Goal: Transaction & Acquisition: Purchase product/service

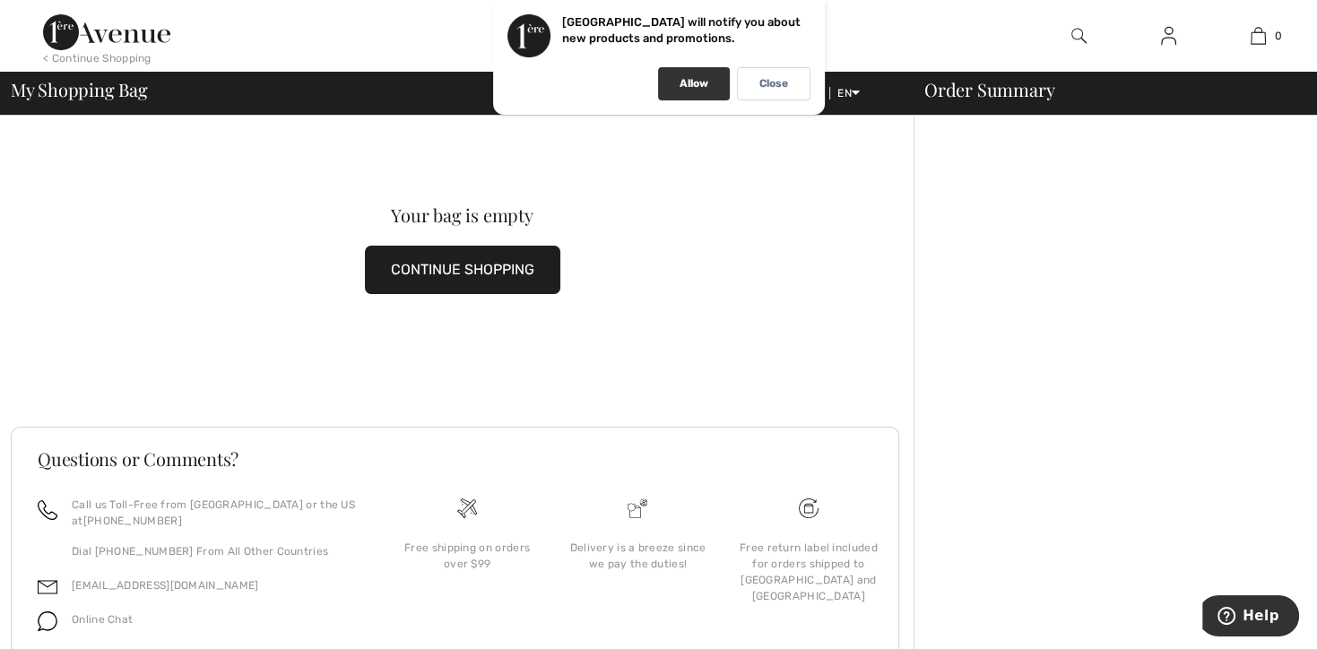
click at [679, 89] on p "Allow" at bounding box center [693, 83] width 29 height 13
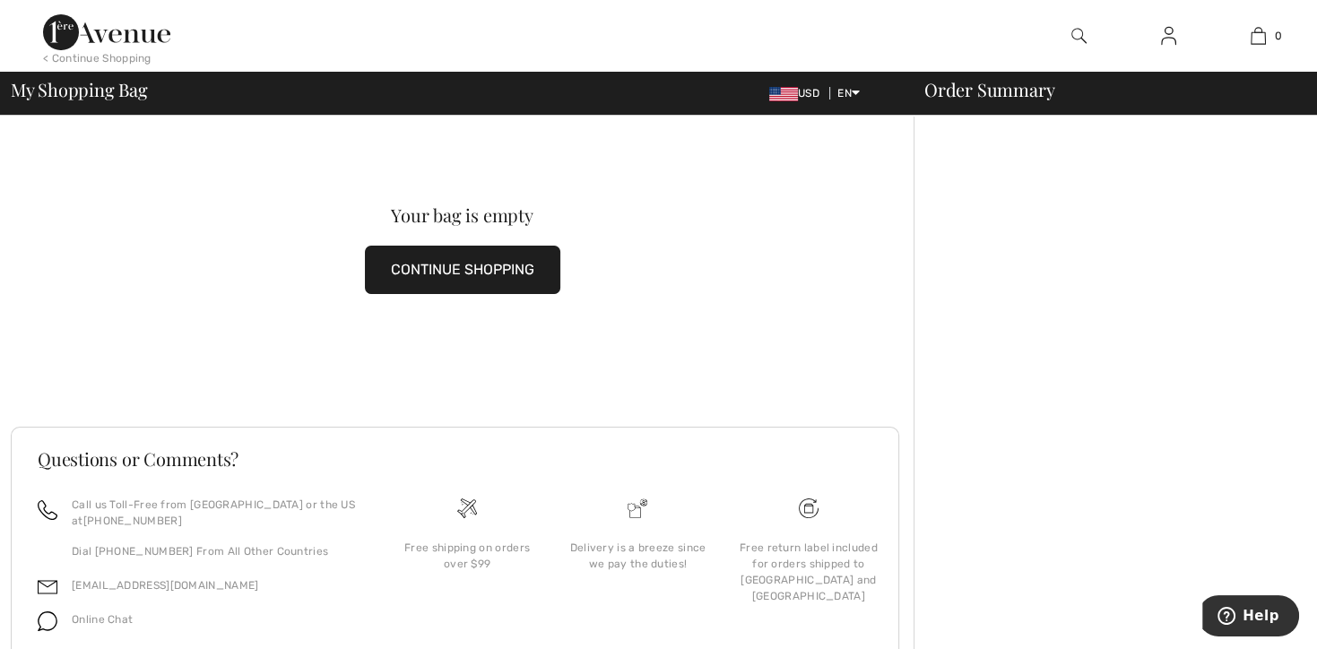
click at [126, 58] on div "< Continue Shopping" at bounding box center [97, 58] width 108 height 16
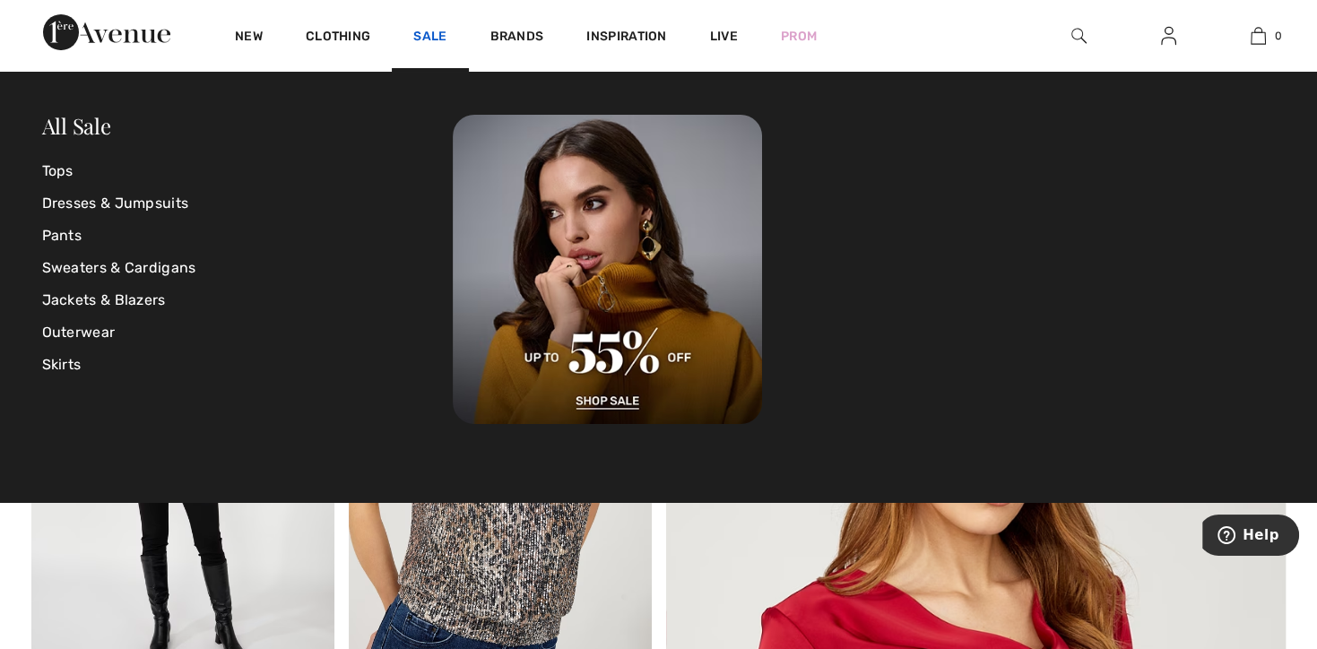
click at [434, 39] on link "Sale" at bounding box center [429, 38] width 33 height 19
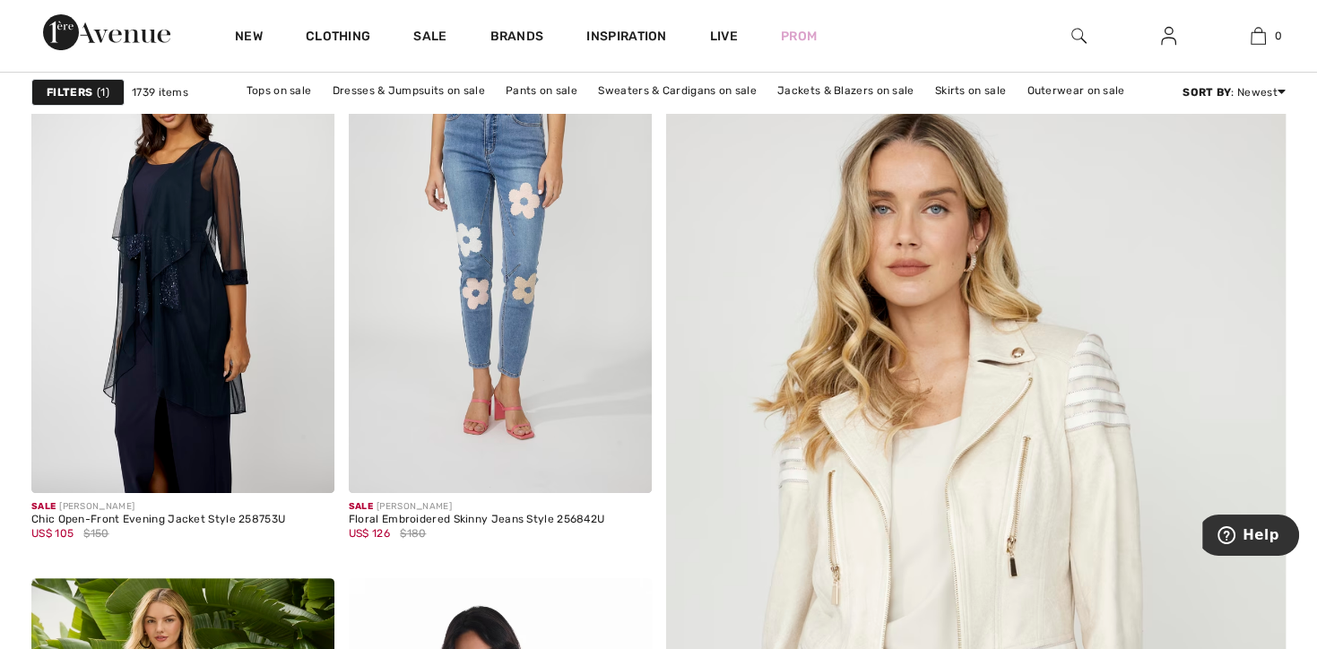
scroll to position [262, 0]
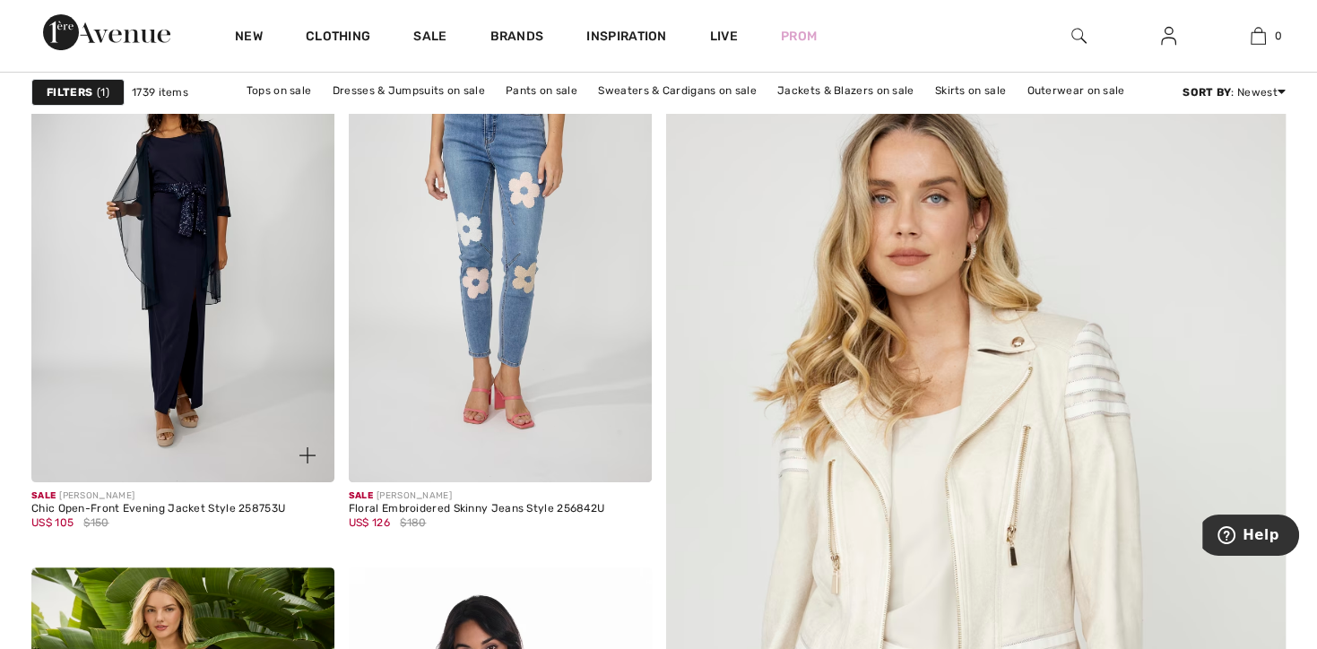
click at [170, 331] on img at bounding box center [182, 255] width 303 height 454
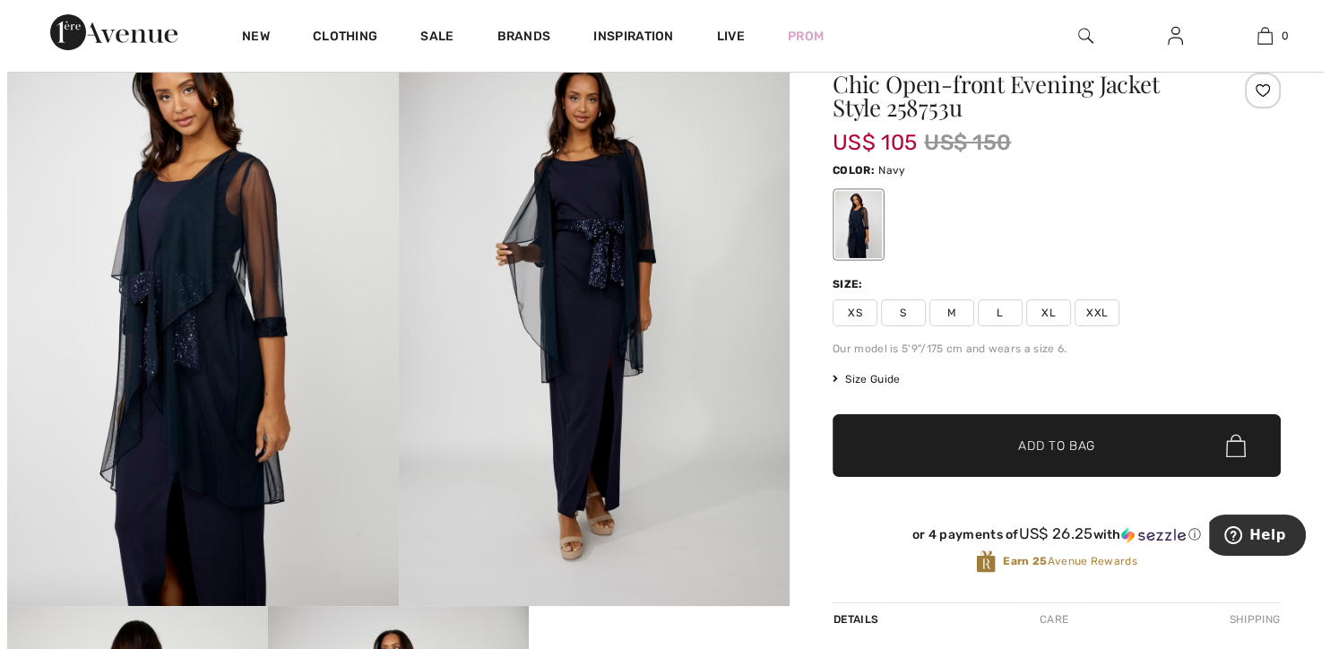
scroll to position [67, 0]
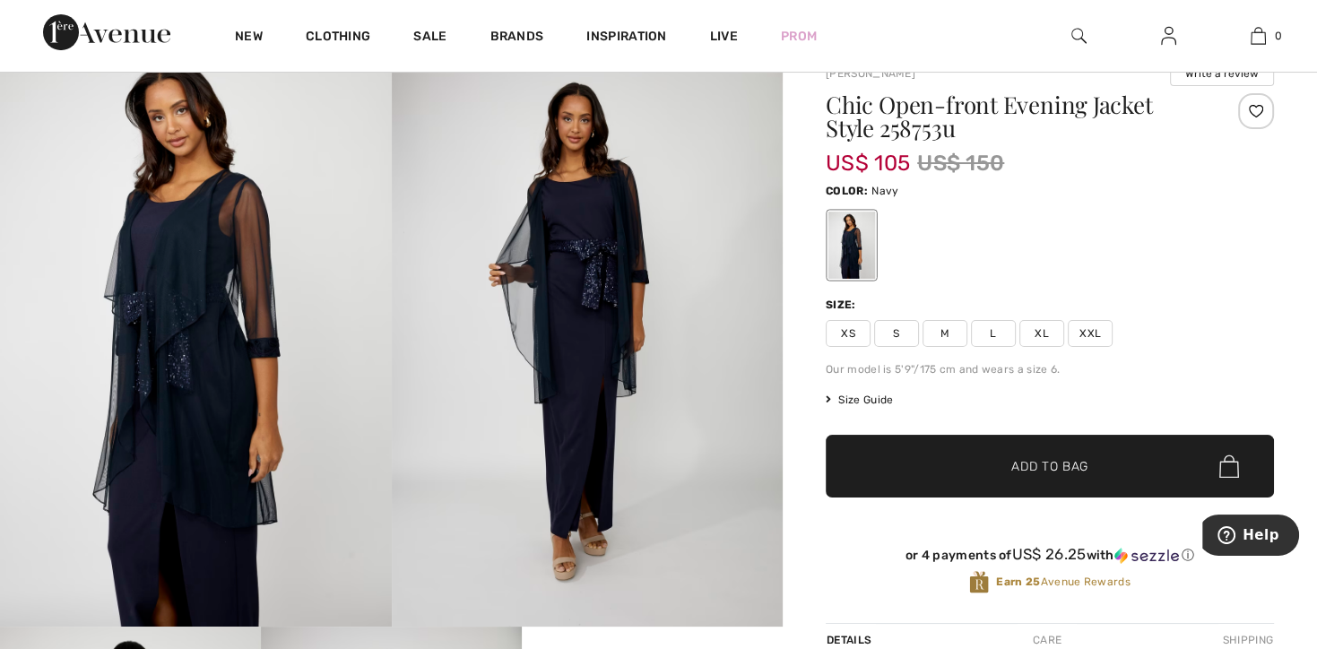
click at [202, 358] on img at bounding box center [196, 332] width 392 height 587
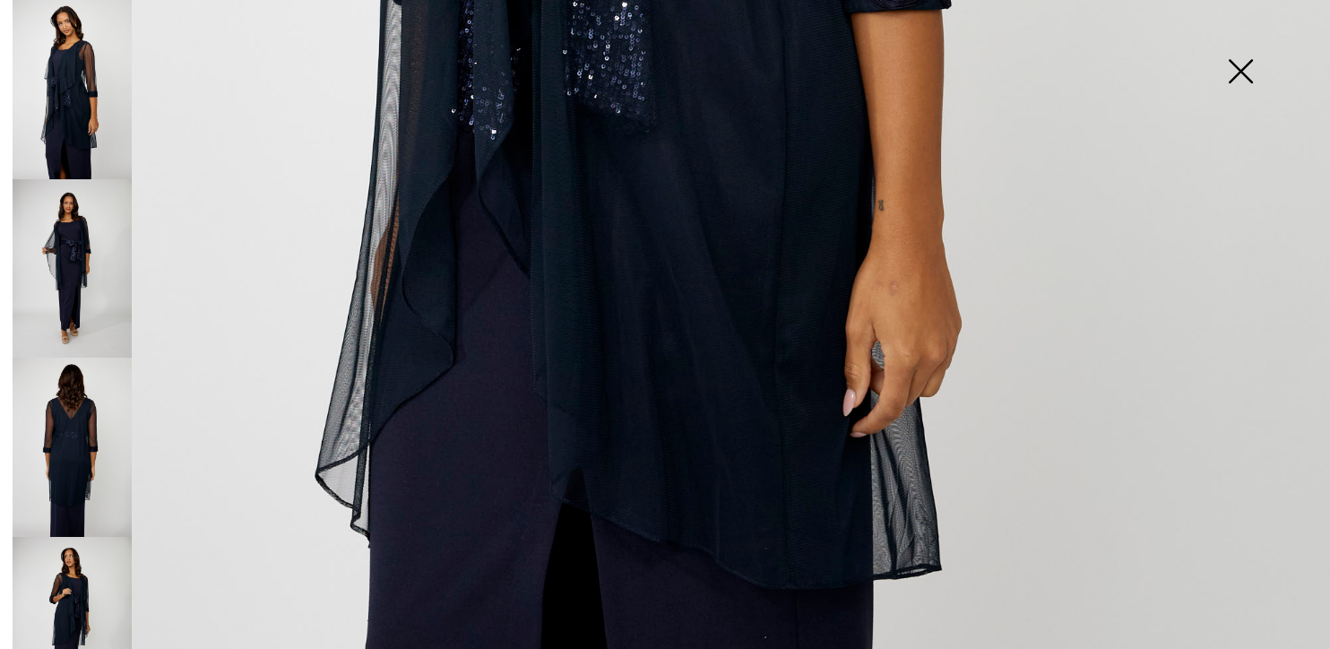
scroll to position [1135, 0]
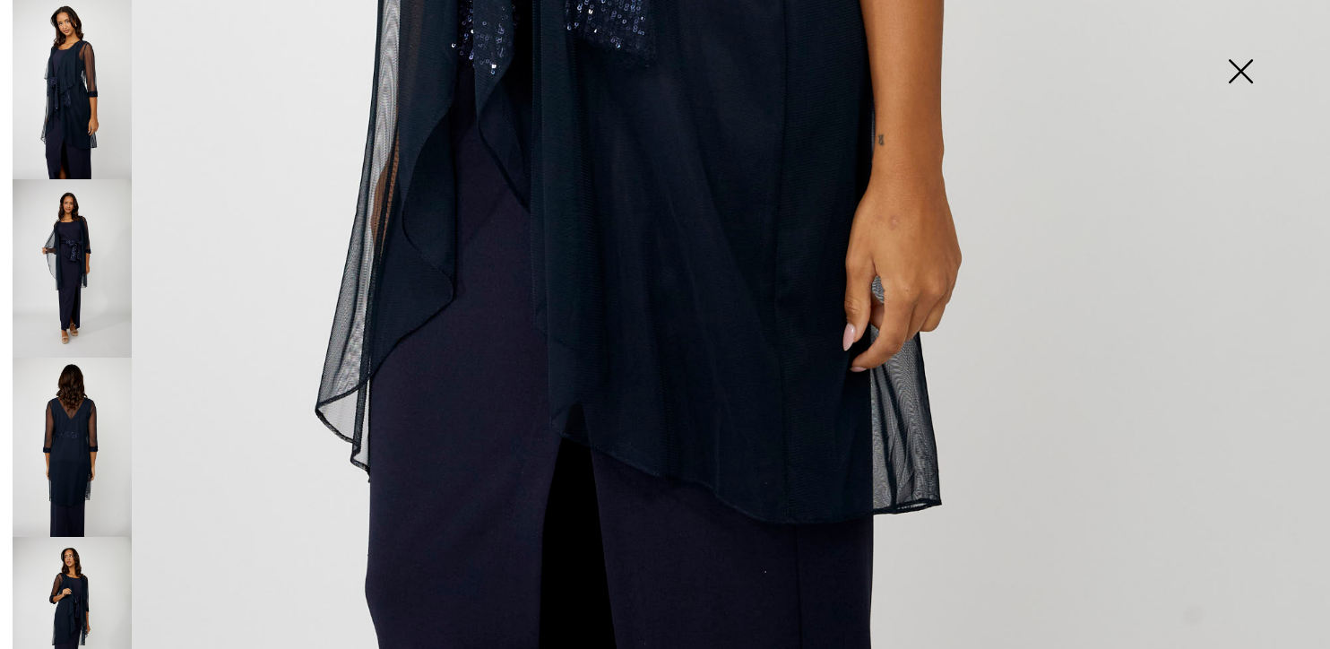
click at [72, 452] on img at bounding box center [72, 447] width 119 height 179
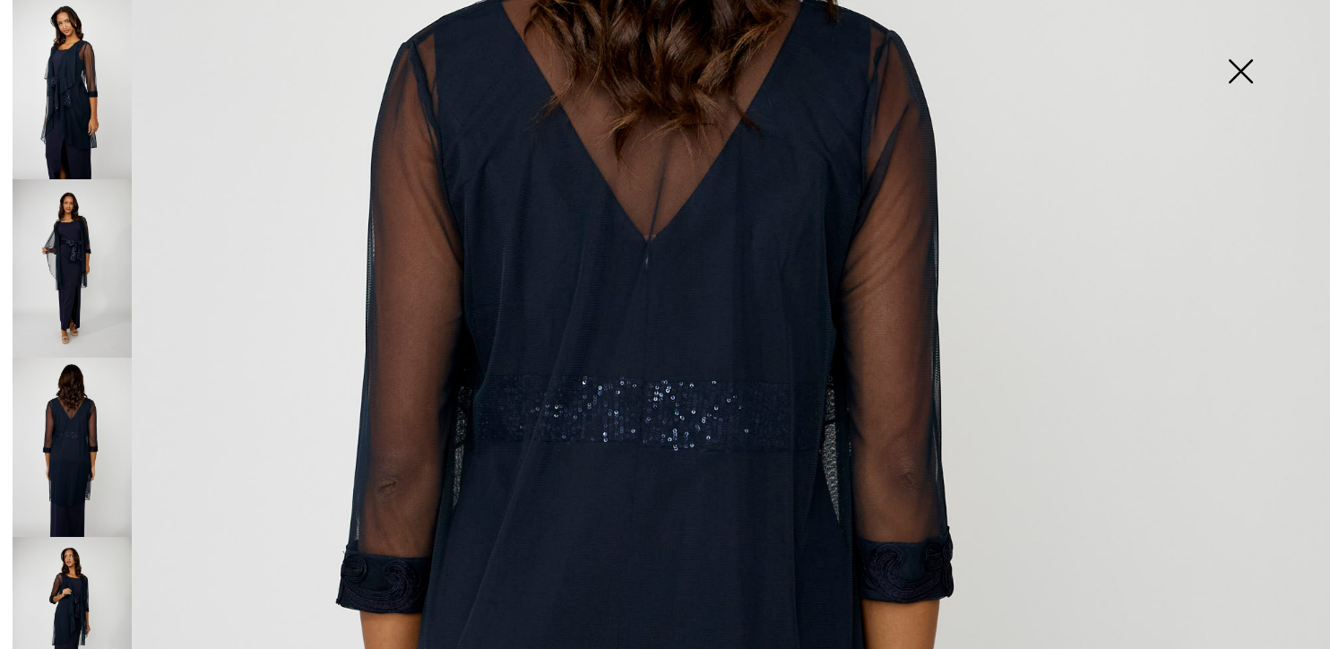
scroll to position [441, 0]
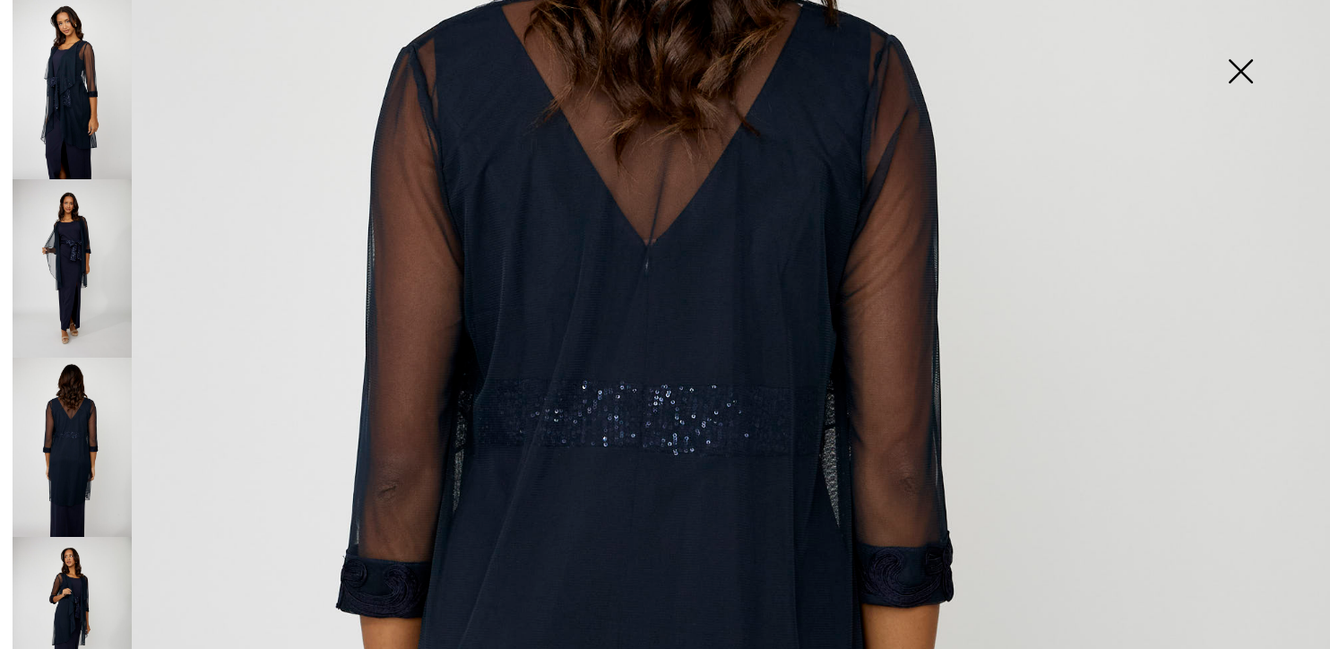
click at [73, 576] on img at bounding box center [72, 626] width 119 height 179
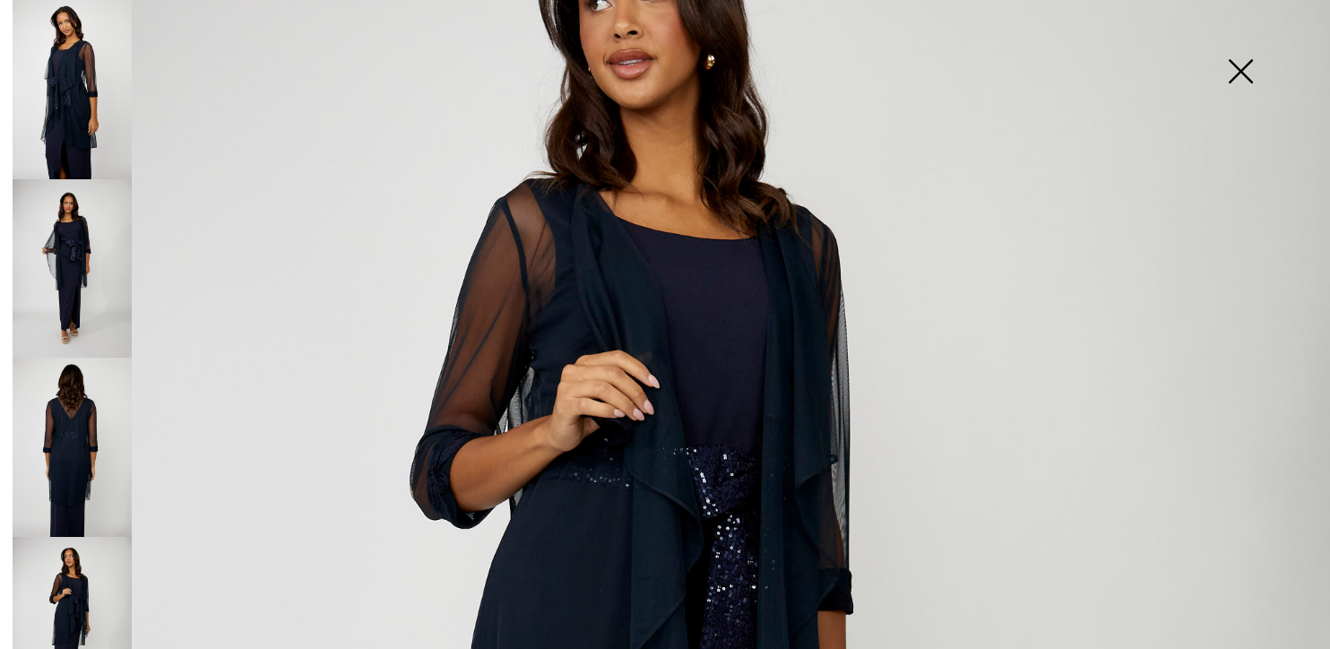
scroll to position [155, 0]
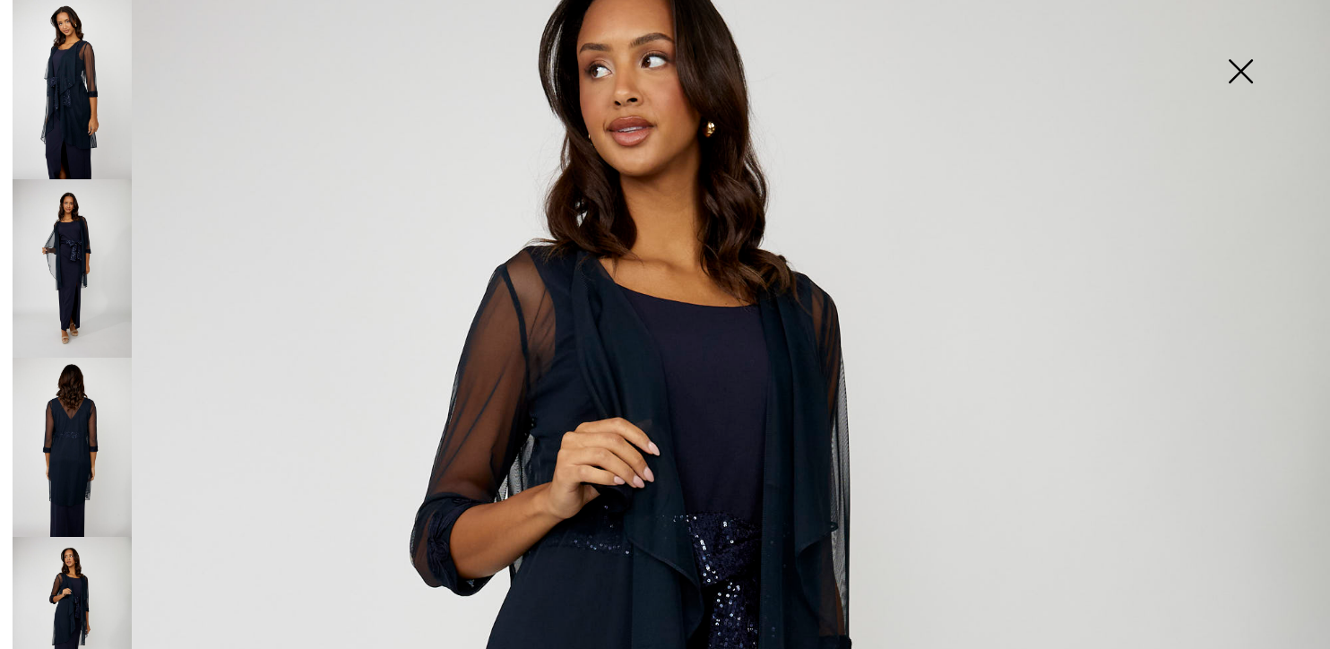
click at [56, 112] on img at bounding box center [72, 89] width 119 height 179
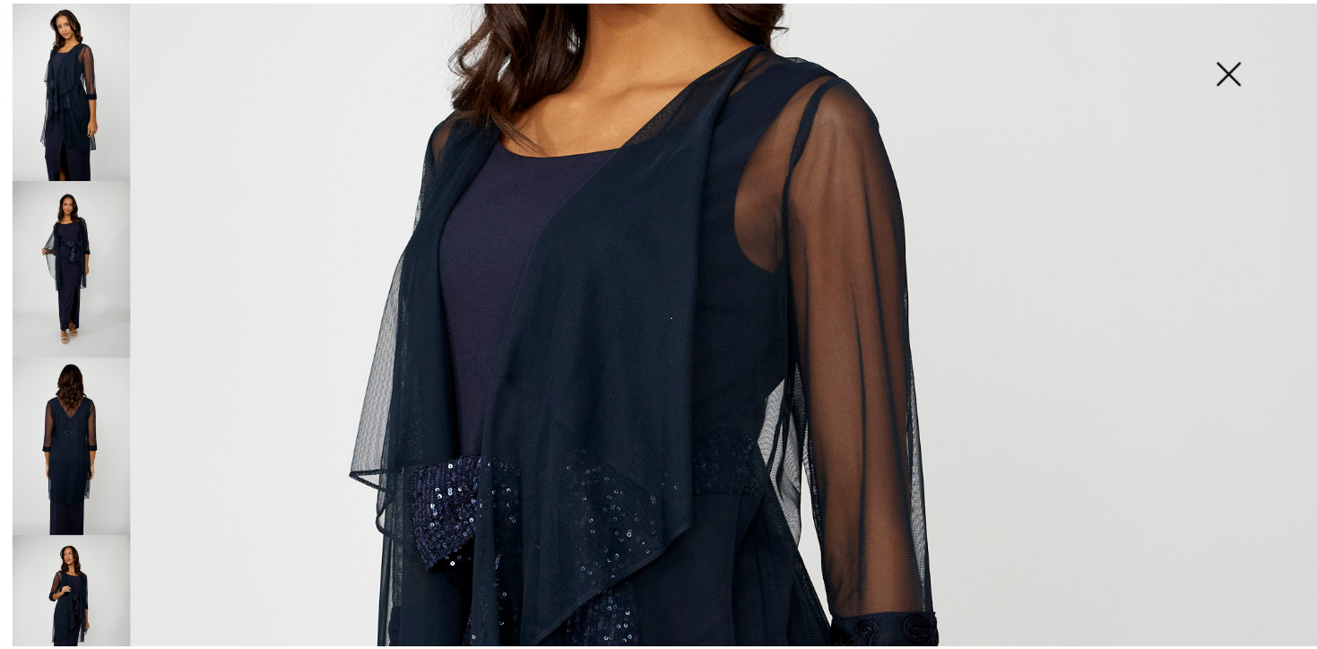
scroll to position [386, 0]
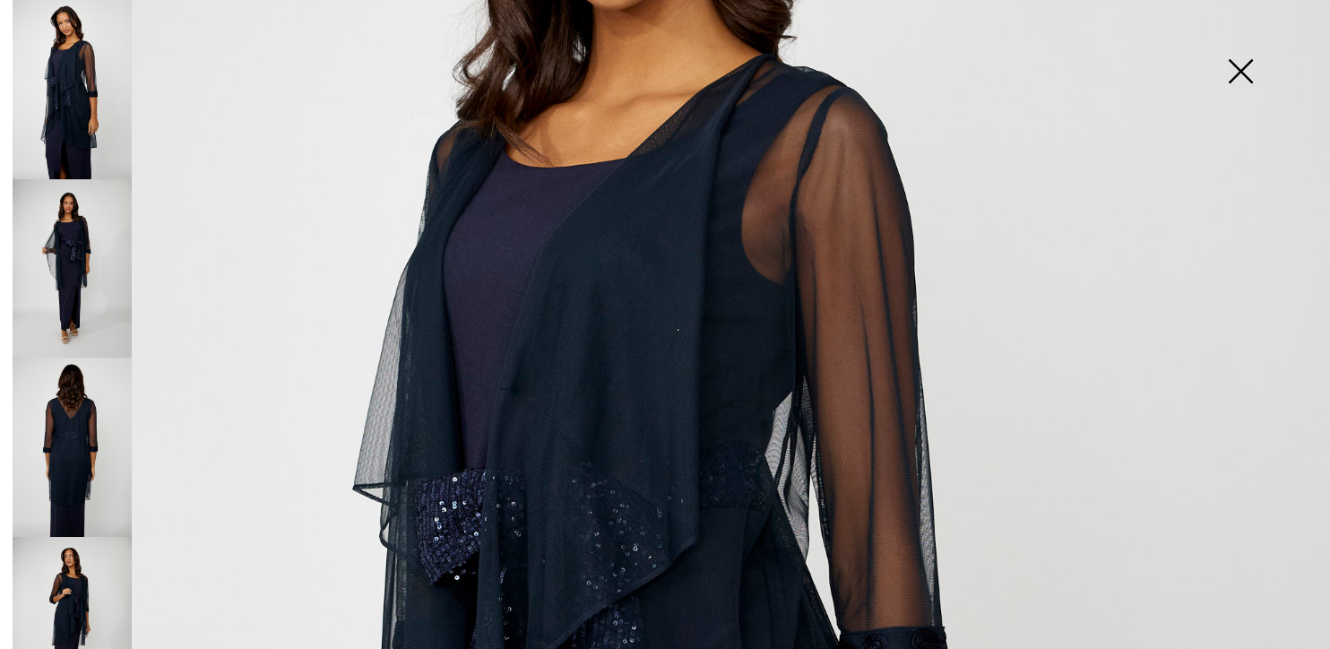
click at [1240, 67] on img at bounding box center [1241, 73] width 90 height 92
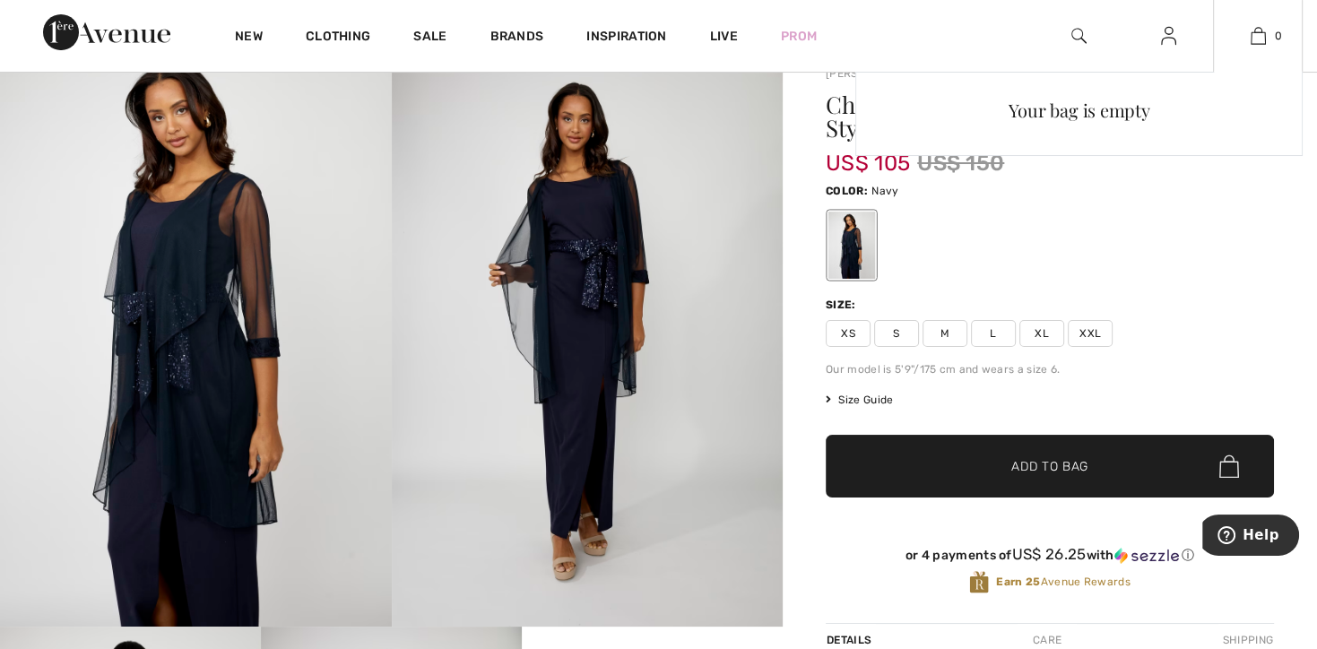
click at [1263, 243] on div "Your bag is empty" at bounding box center [1078, 231] width 447 height 318
click at [990, 335] on span "L" at bounding box center [993, 333] width 45 height 27
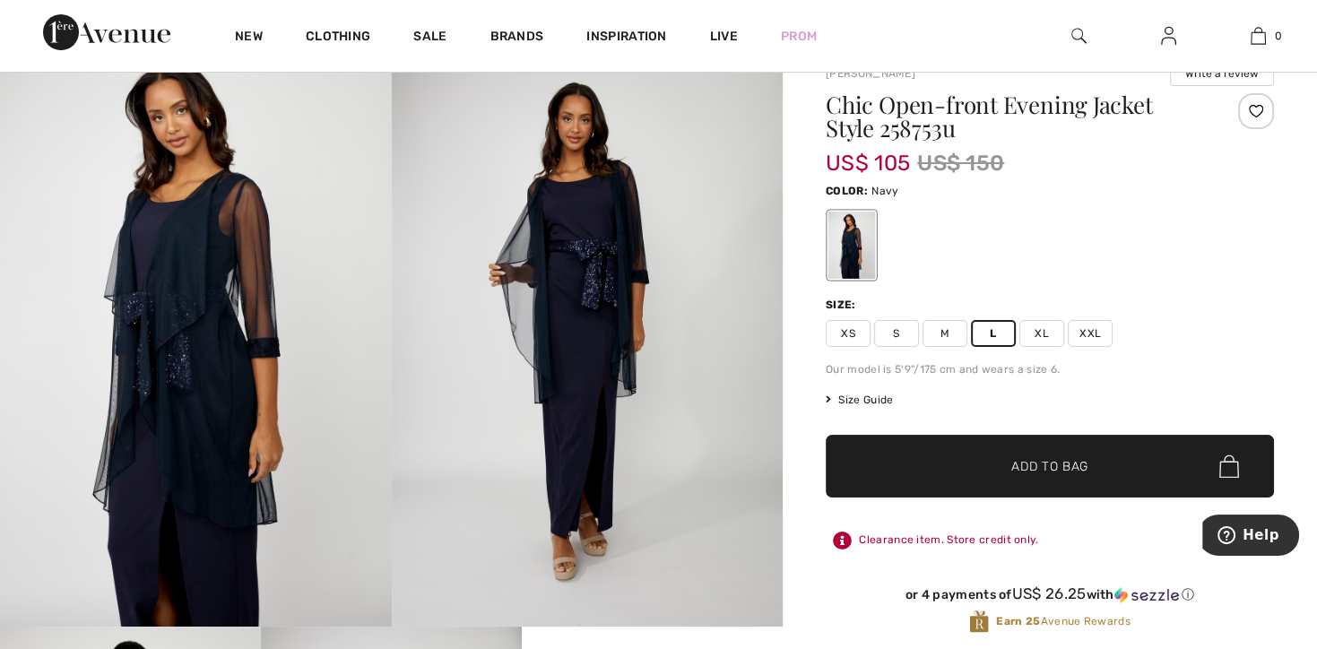
click at [993, 472] on span "✔ Added to Bag" at bounding box center [1022, 466] width 109 height 19
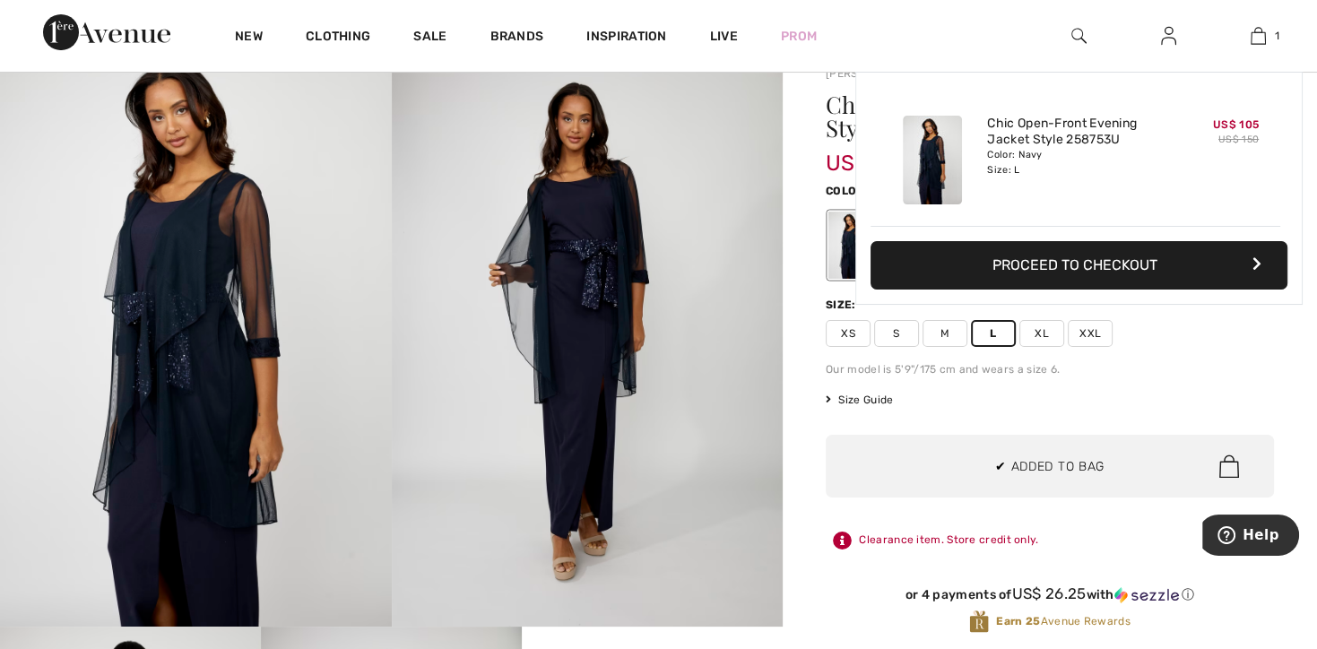
scroll to position [0, 0]
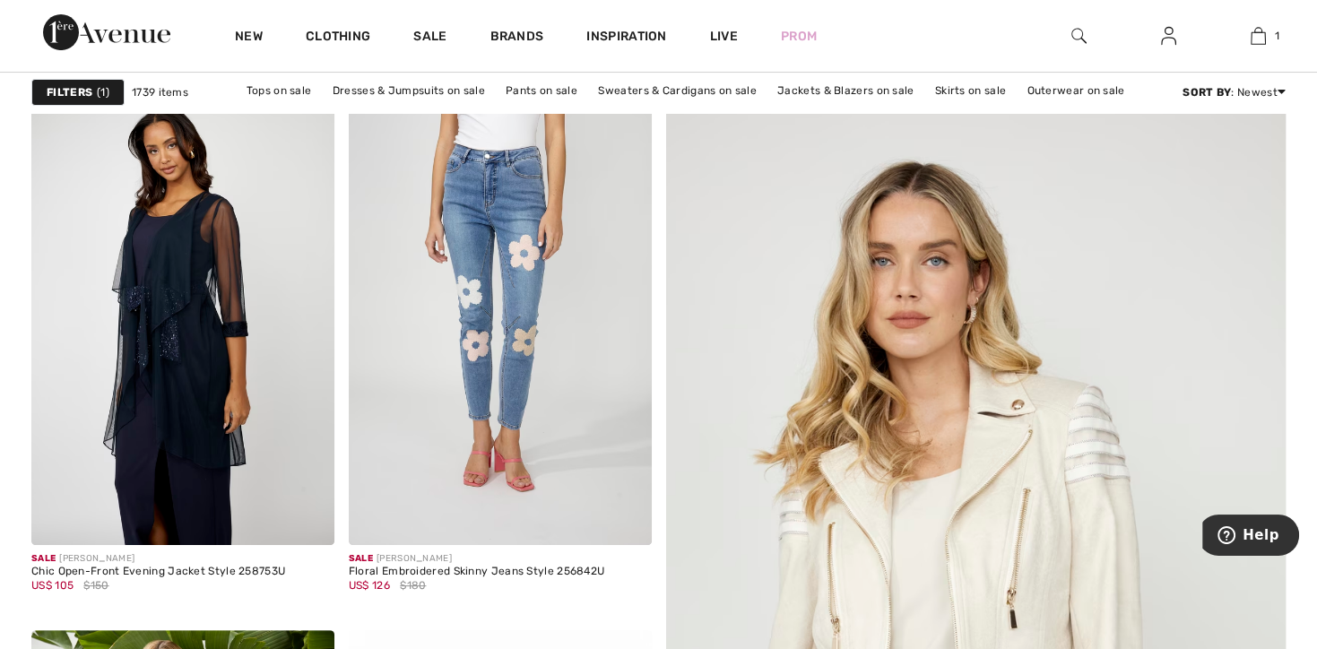
scroll to position [211, 0]
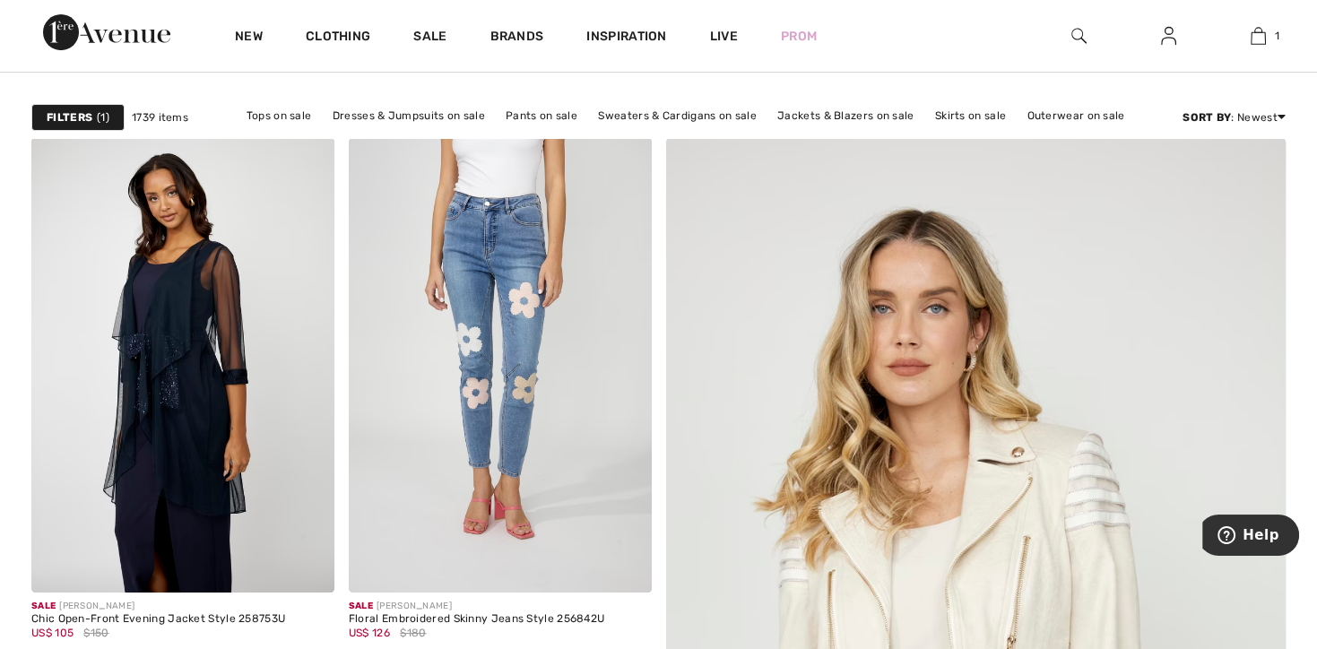
scroll to position [230, 0]
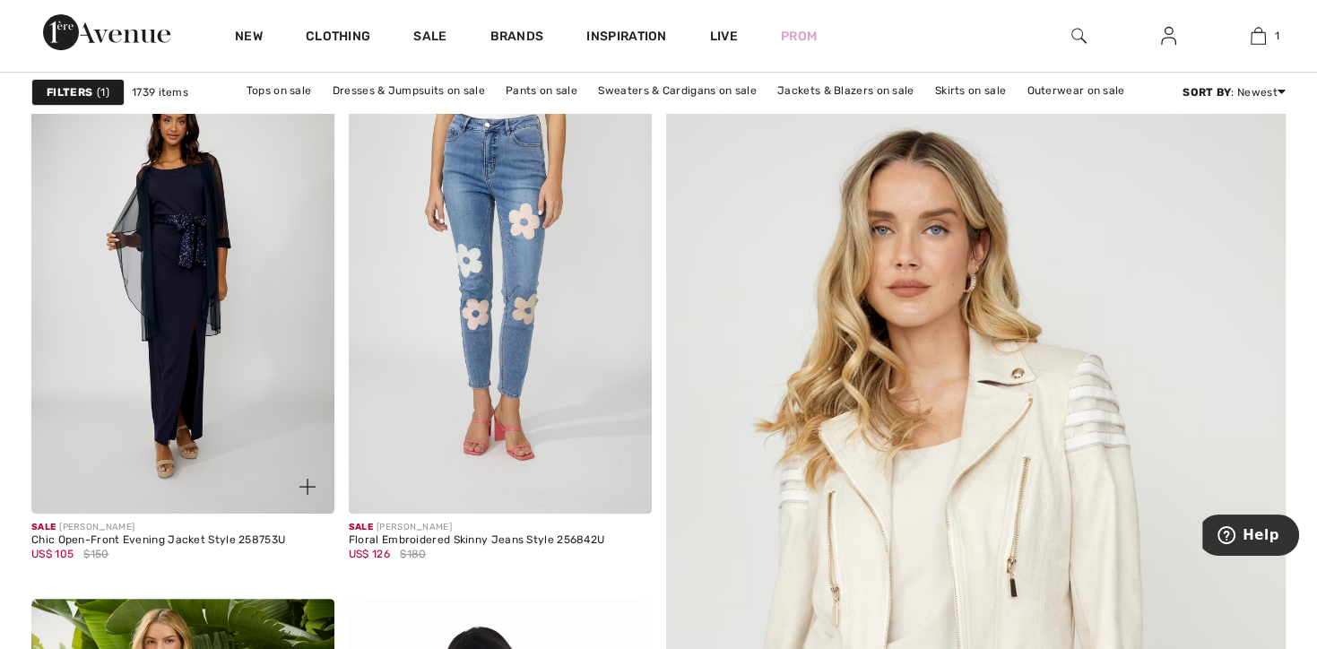
click at [165, 304] on img at bounding box center [182, 286] width 303 height 454
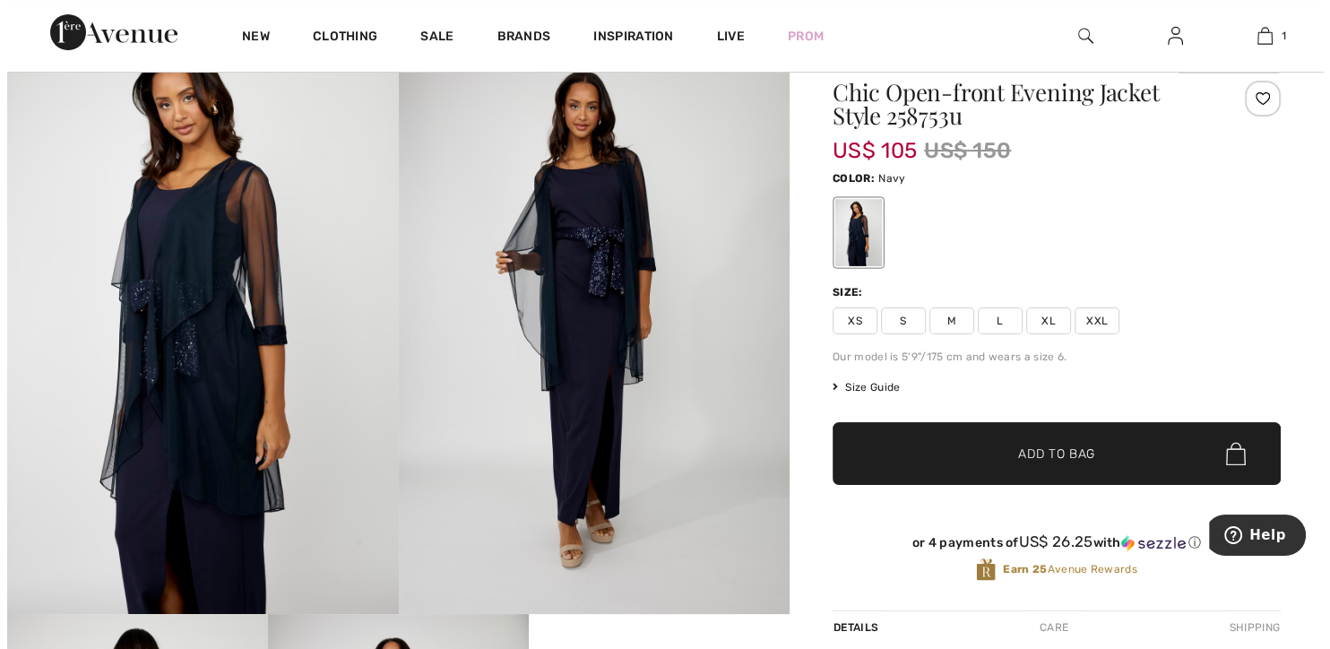
scroll to position [72, 0]
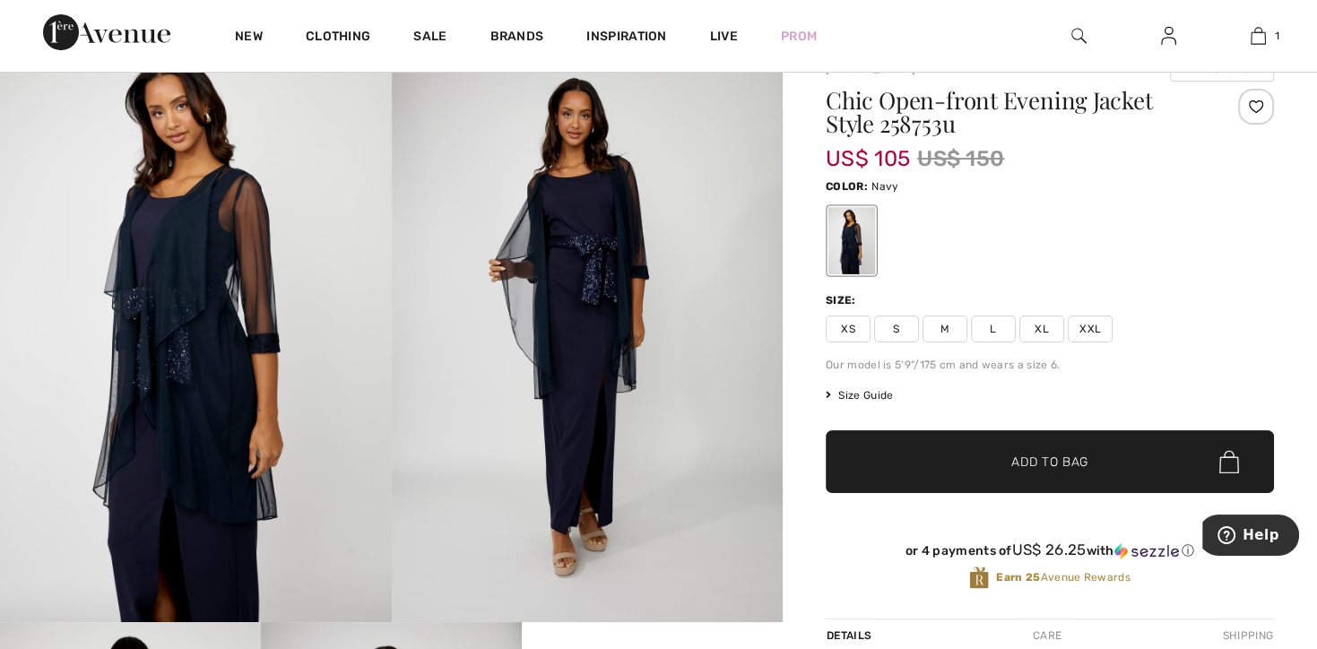
click at [184, 355] on img at bounding box center [196, 328] width 392 height 587
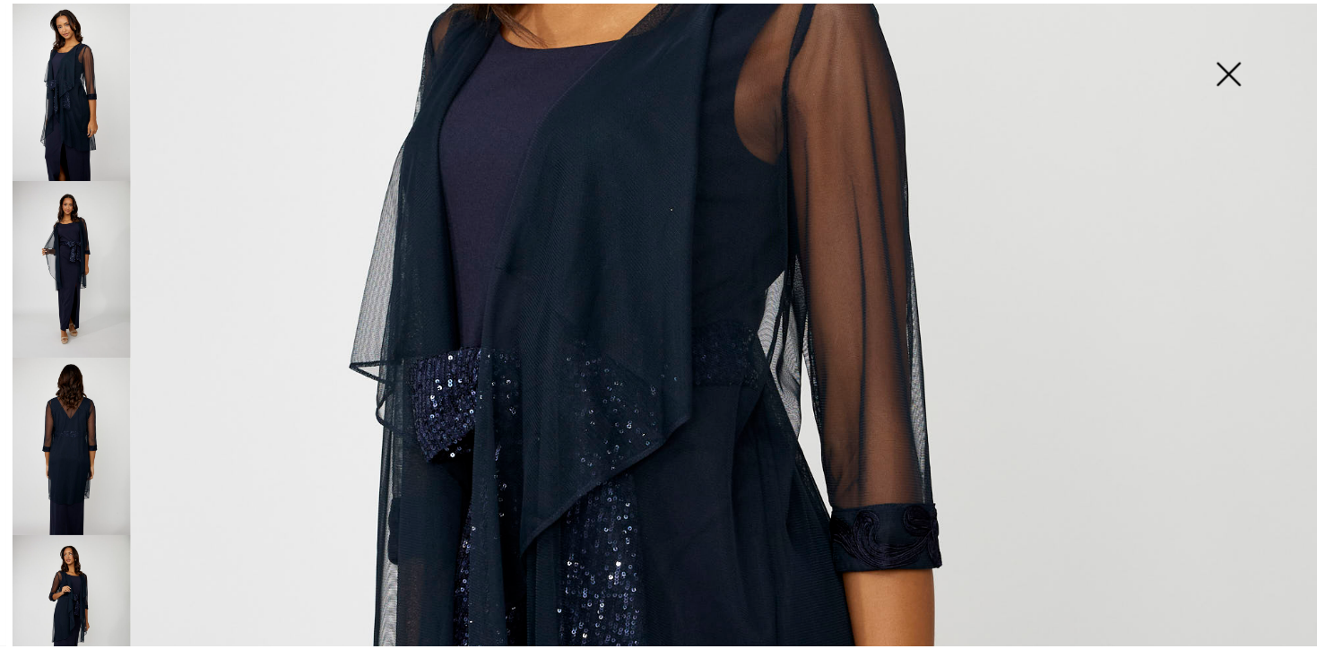
scroll to position [478, 0]
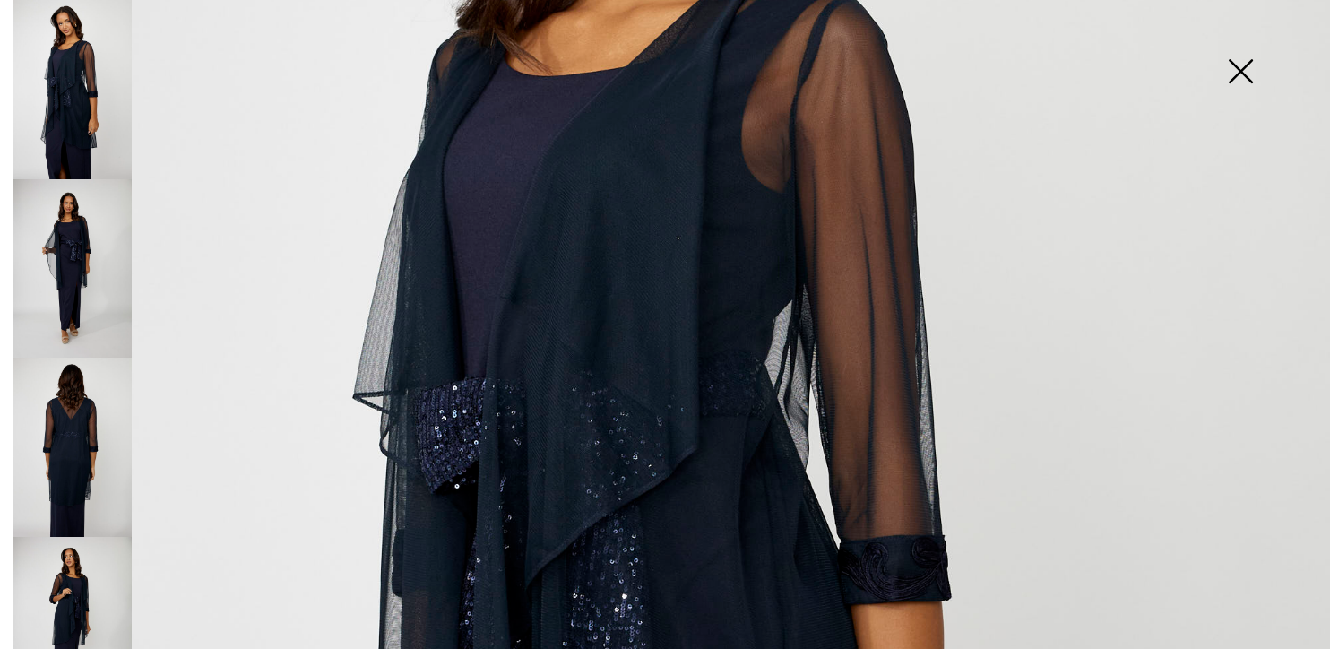
click at [1243, 71] on img at bounding box center [1241, 73] width 90 height 92
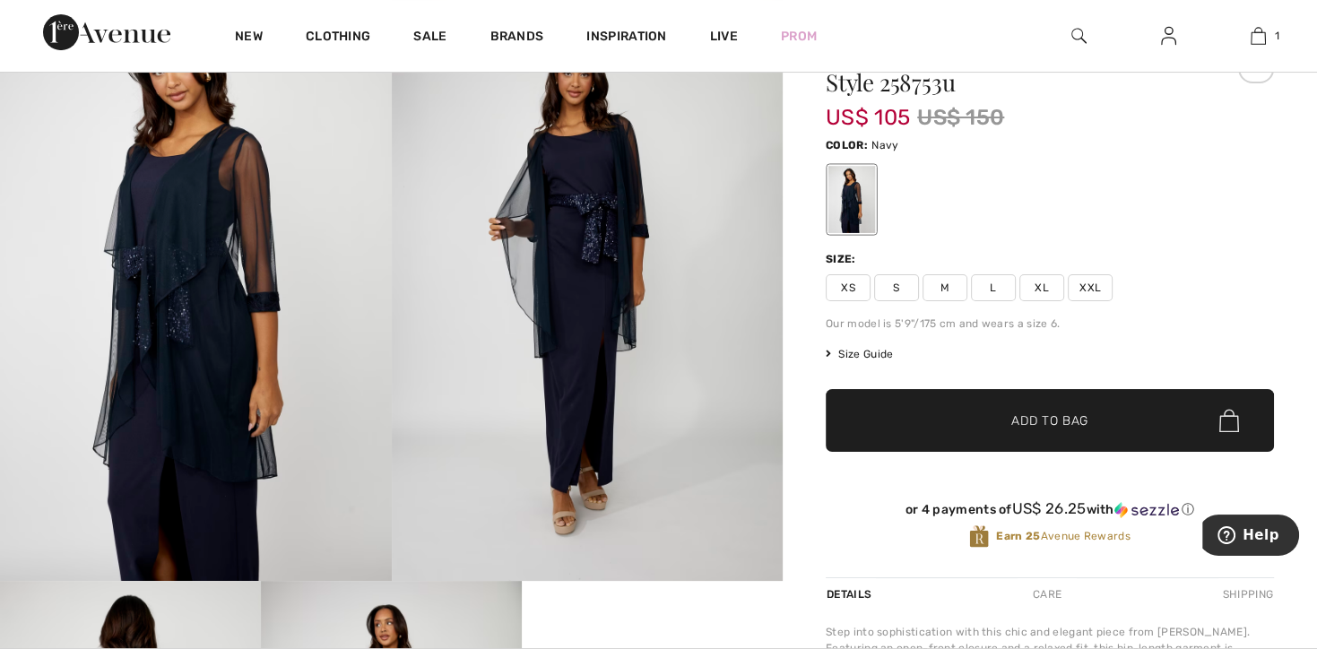
scroll to position [0, 0]
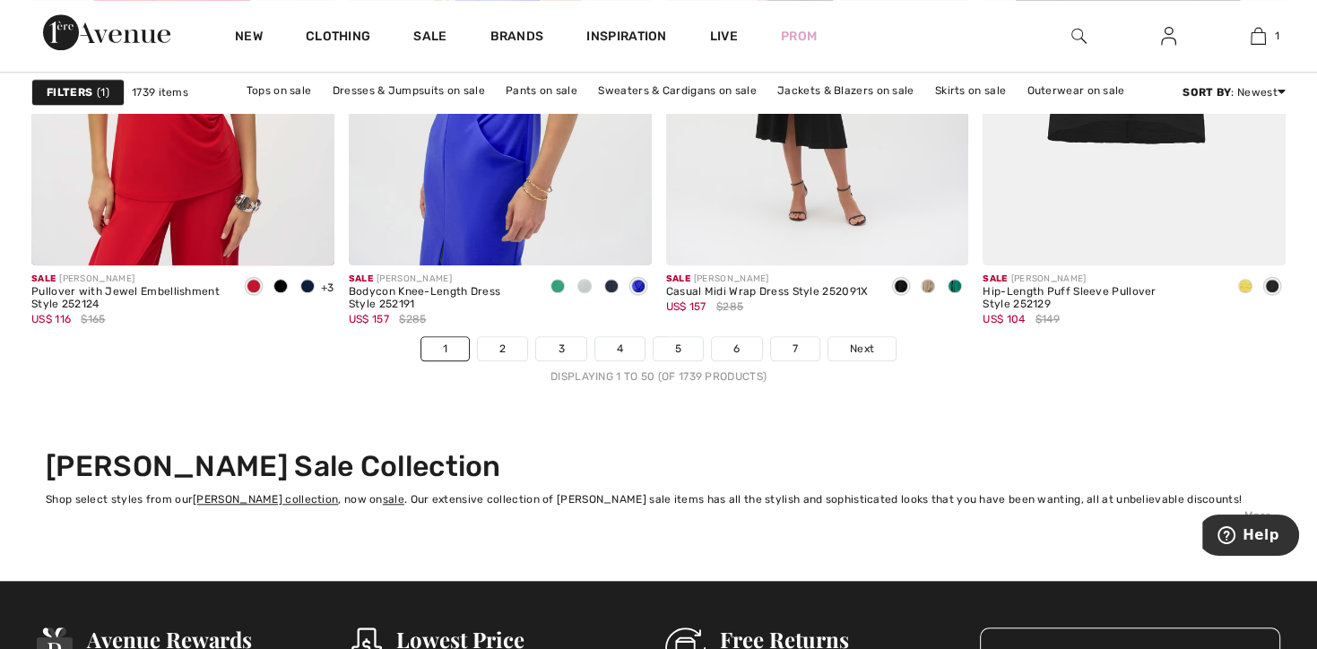
scroll to position [8197, 0]
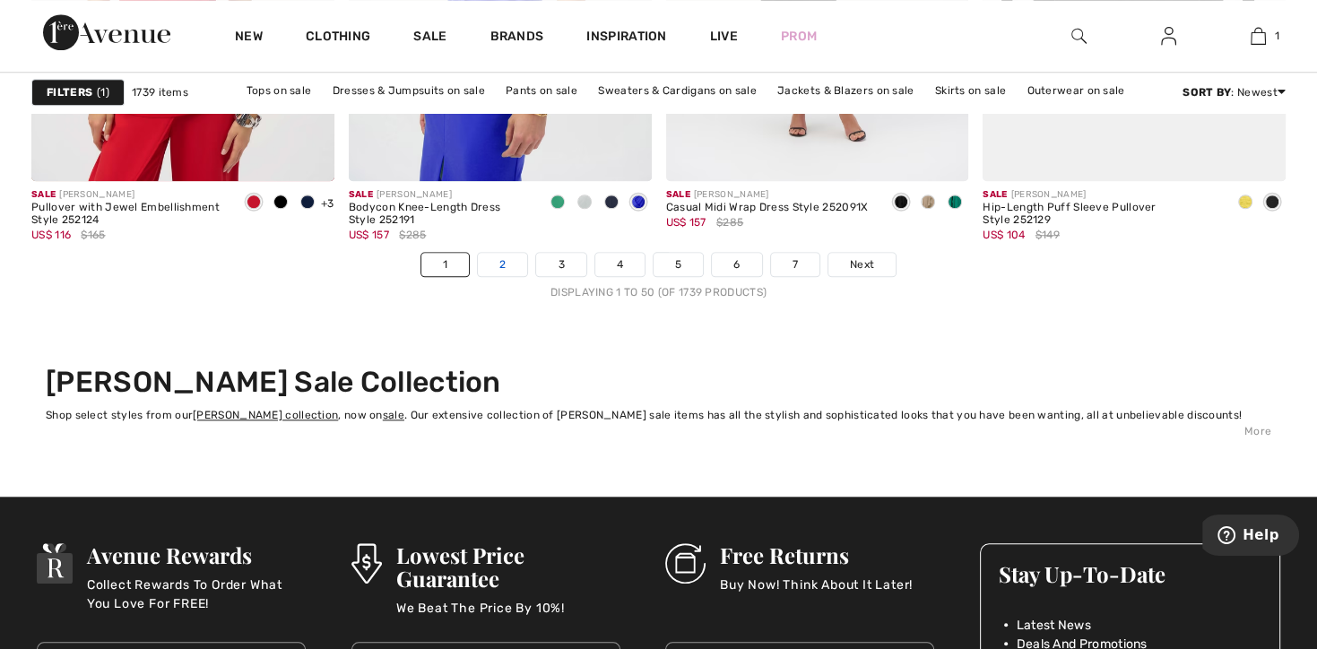
click at [496, 263] on link "2" at bounding box center [502, 264] width 49 height 23
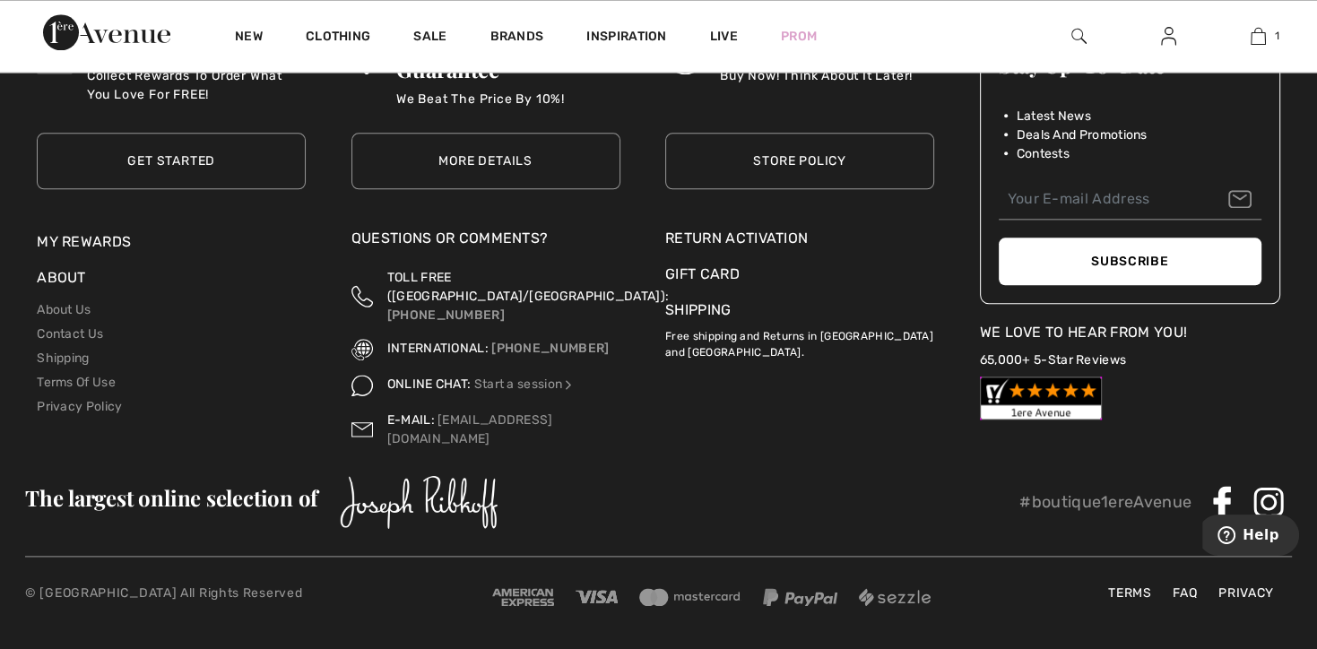
scroll to position [8789, 0]
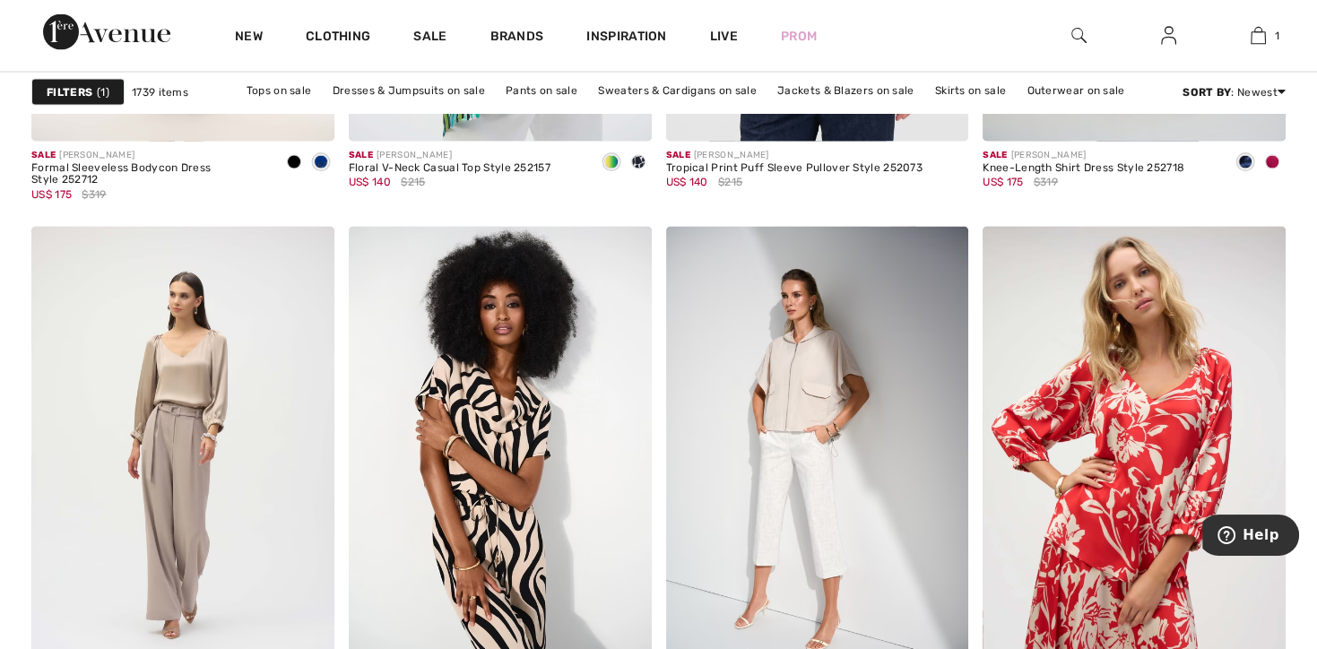
scroll to position [3543, 0]
